Goal: Information Seeking & Learning: Learn about a topic

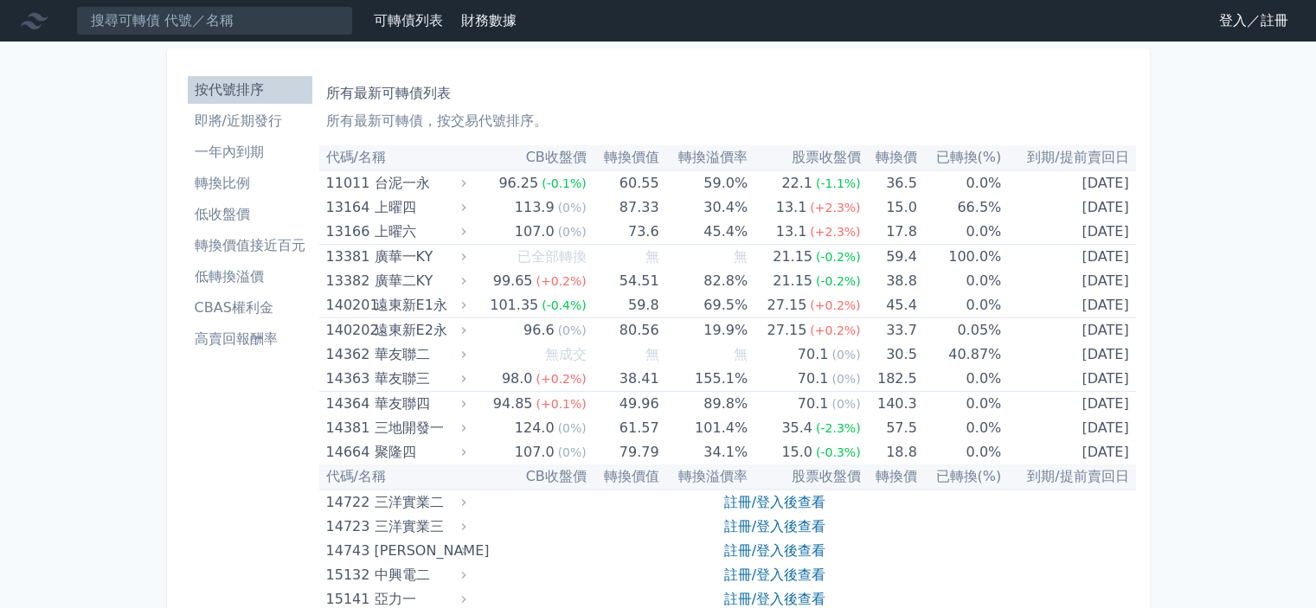
click at [774, 500] on link "註冊/登入後查看" at bounding box center [774, 502] width 101 height 16
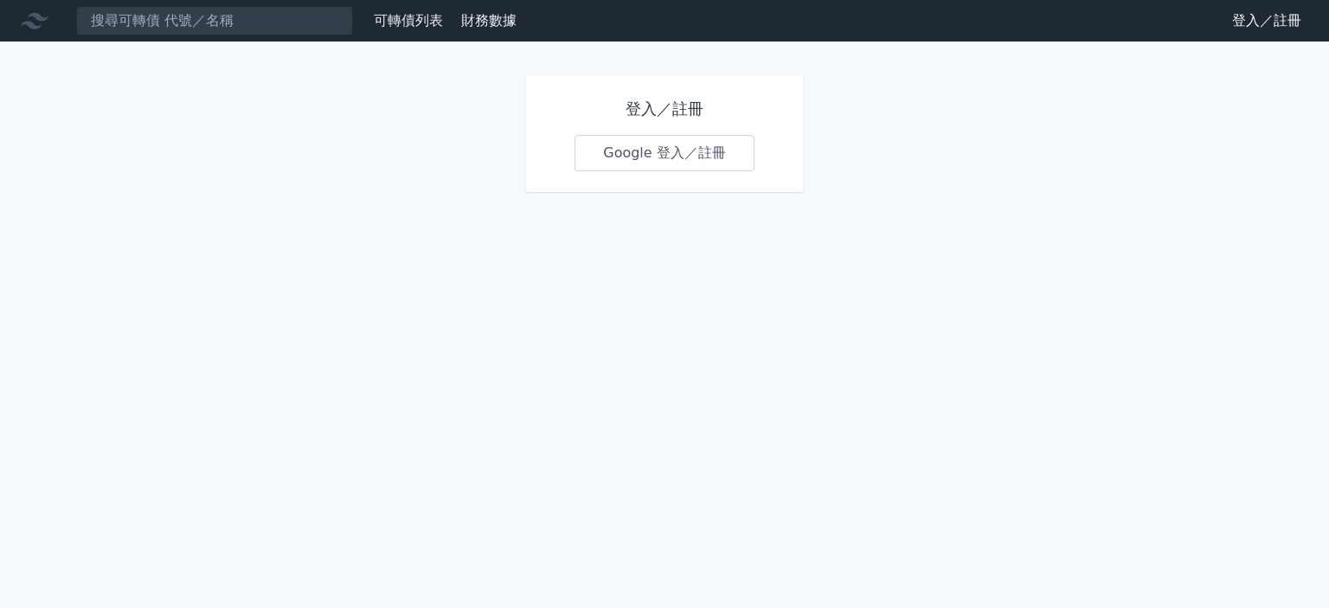
click at [696, 157] on link "Google 登入／註冊" at bounding box center [665, 153] width 180 height 36
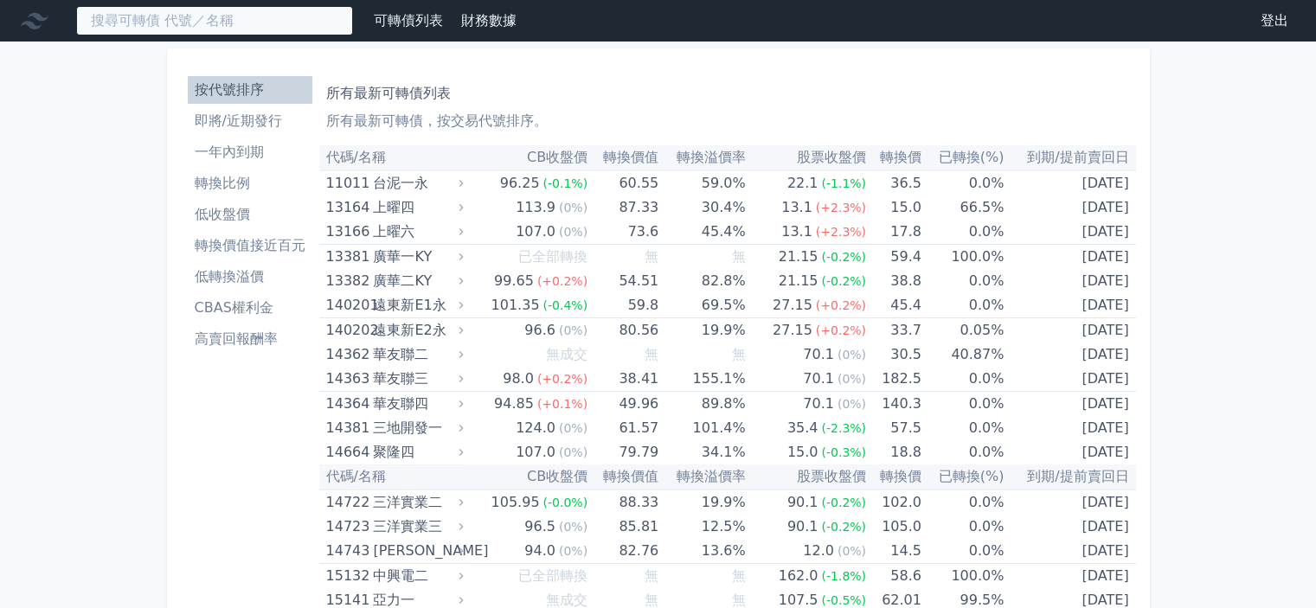
click at [266, 23] on input at bounding box center [214, 20] width 277 height 29
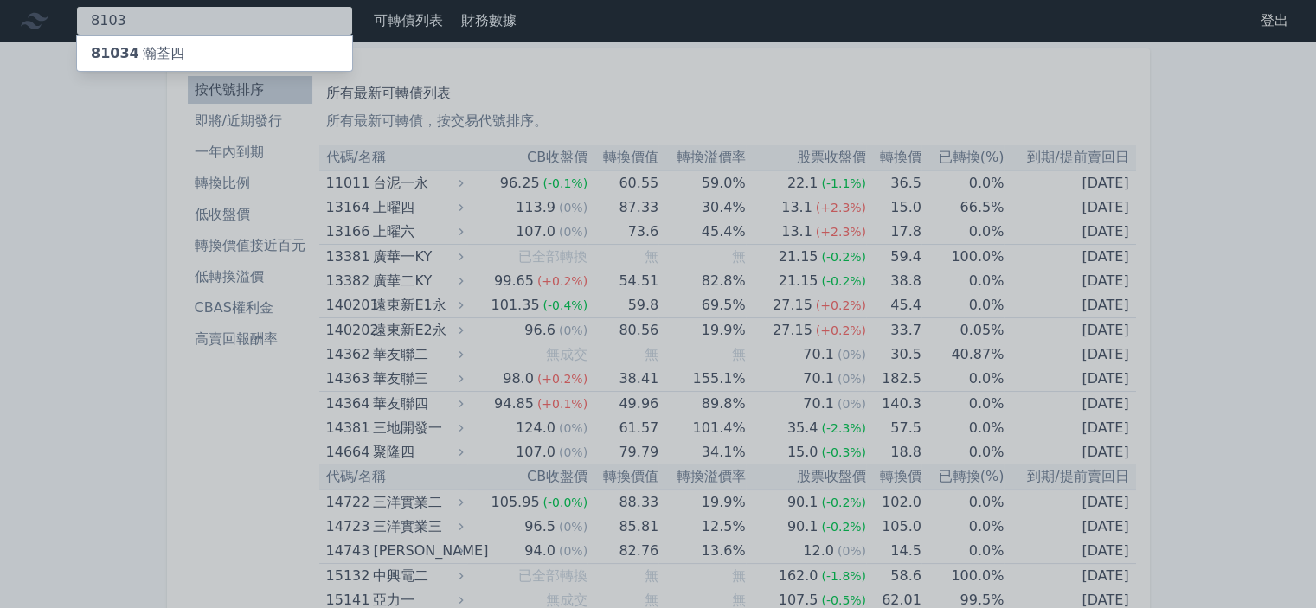
type input "8103"
click at [244, 51] on div "81034 瀚[GEOGRAPHIC_DATA]" at bounding box center [214, 53] width 275 height 35
click at [648, 74] on div at bounding box center [658, 304] width 1316 height 608
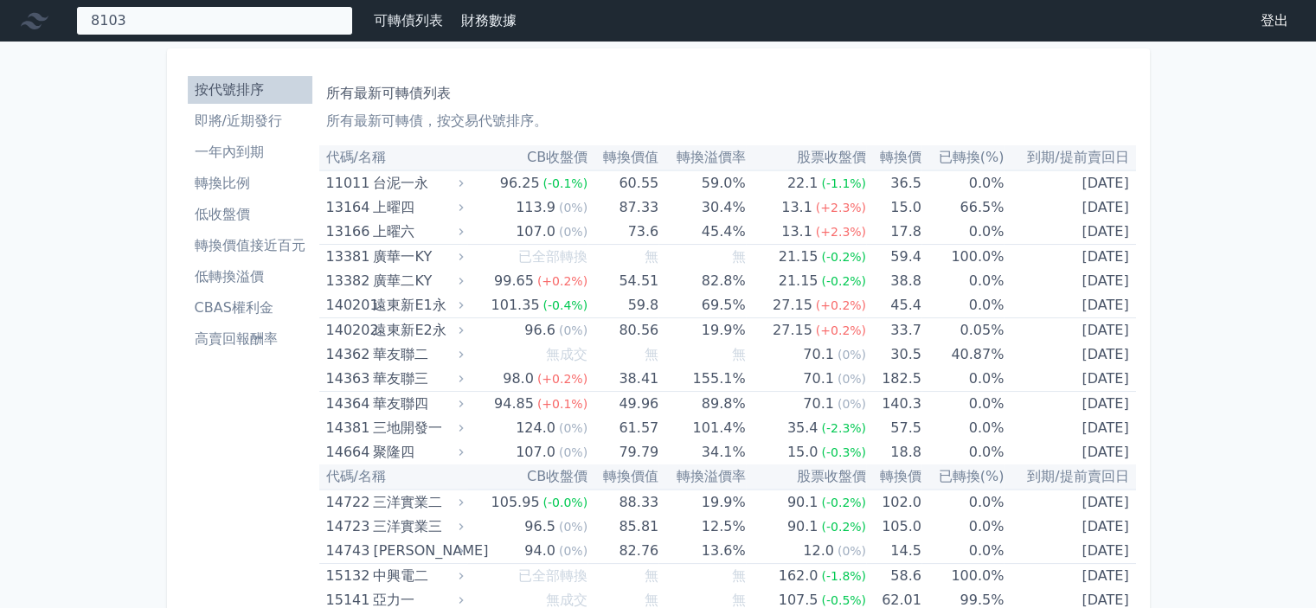
click at [251, 16] on div "8103 81034 瀚[GEOGRAPHIC_DATA]" at bounding box center [214, 20] width 277 height 29
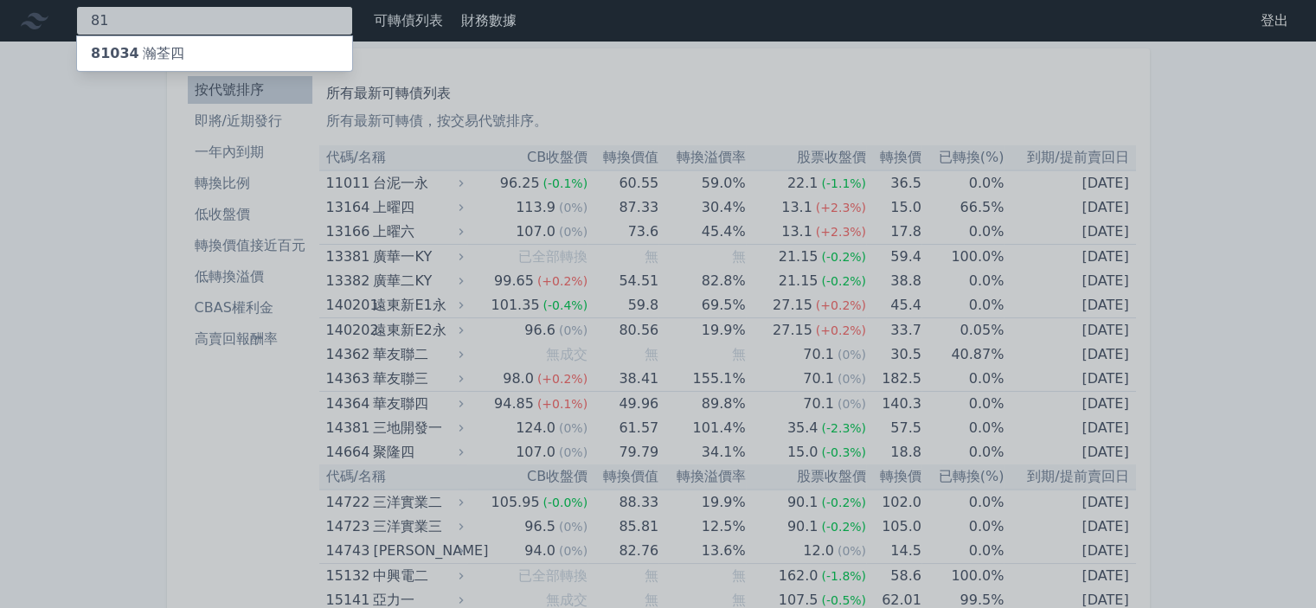
type input "8"
type input "6"
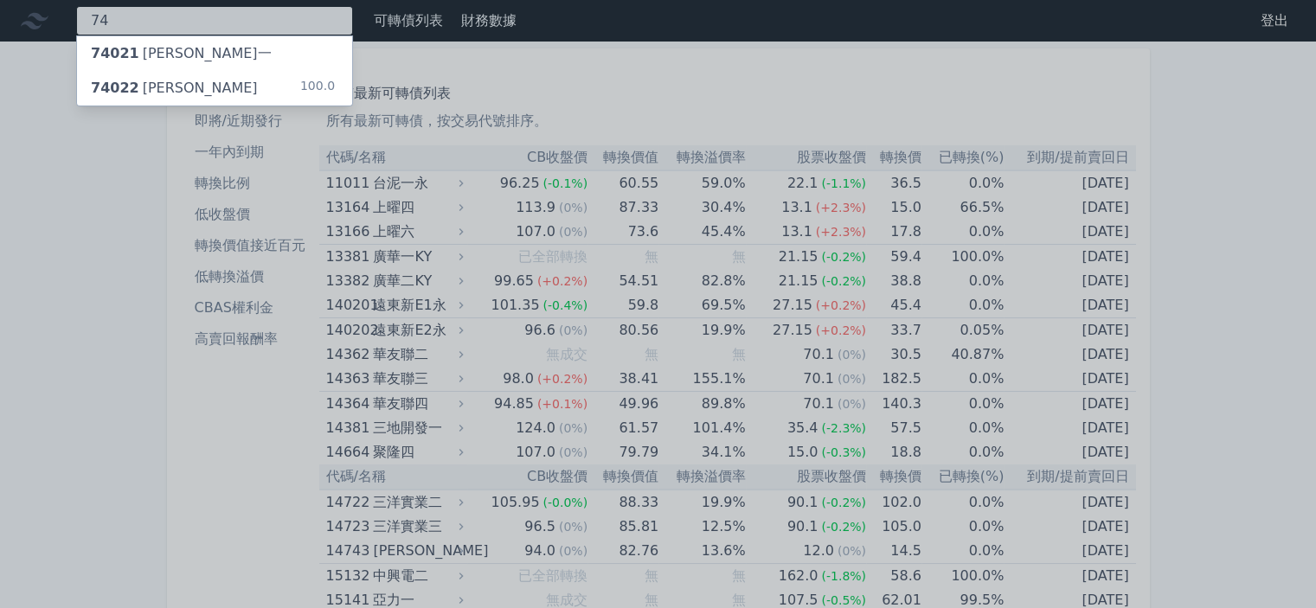
type input "7"
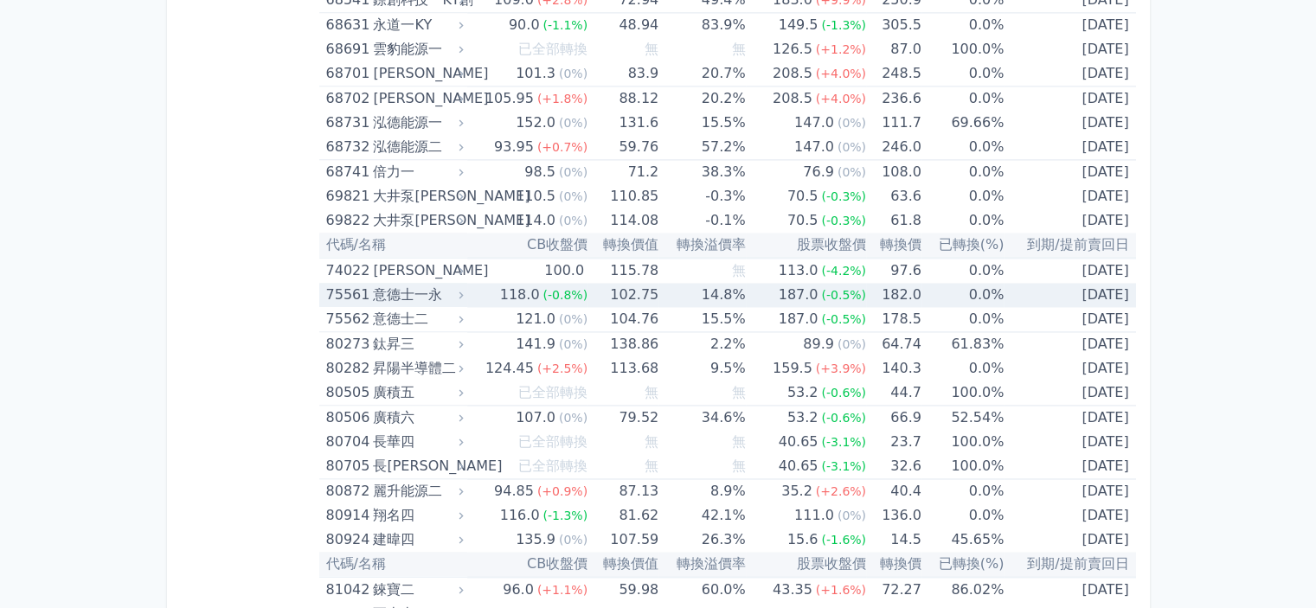
scroll to position [9172, 0]
